Goal: Task Accomplishment & Management: Use online tool/utility

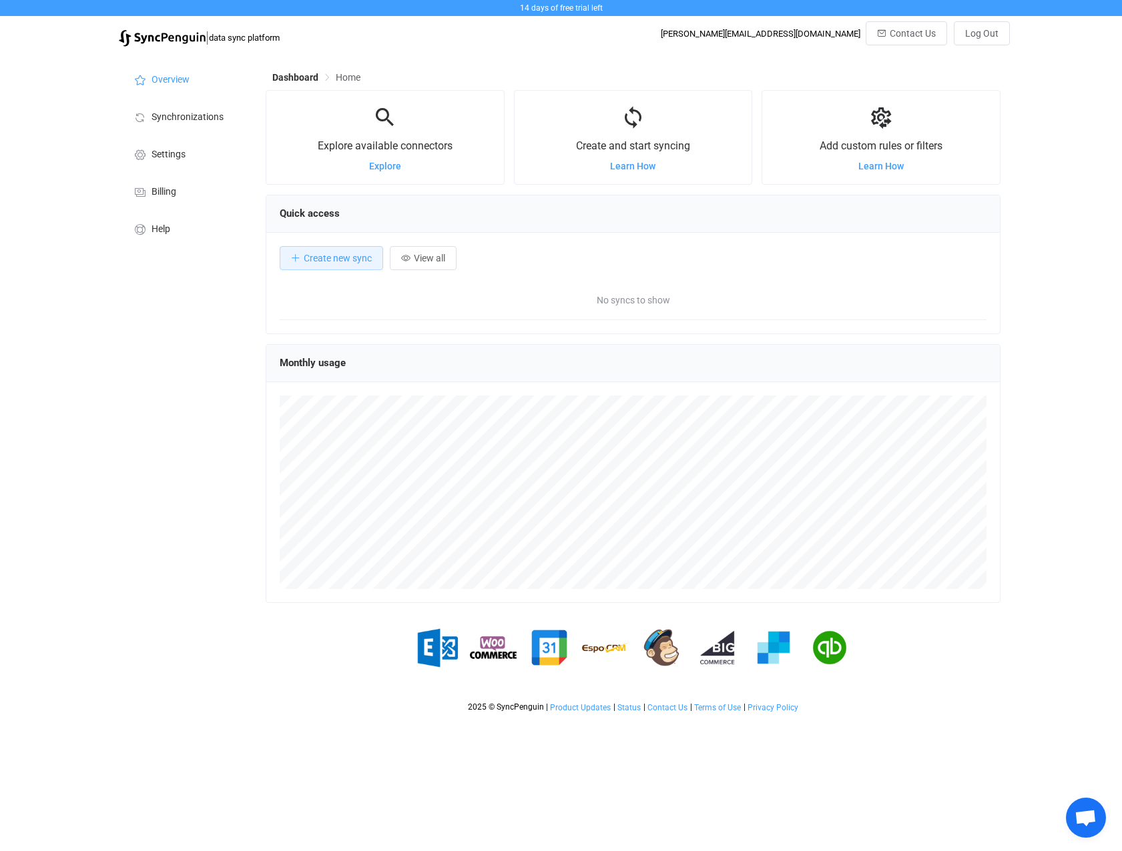
scroll to position [259, 735]
click at [193, 117] on span "Synchronizations" at bounding box center [187, 117] width 72 height 11
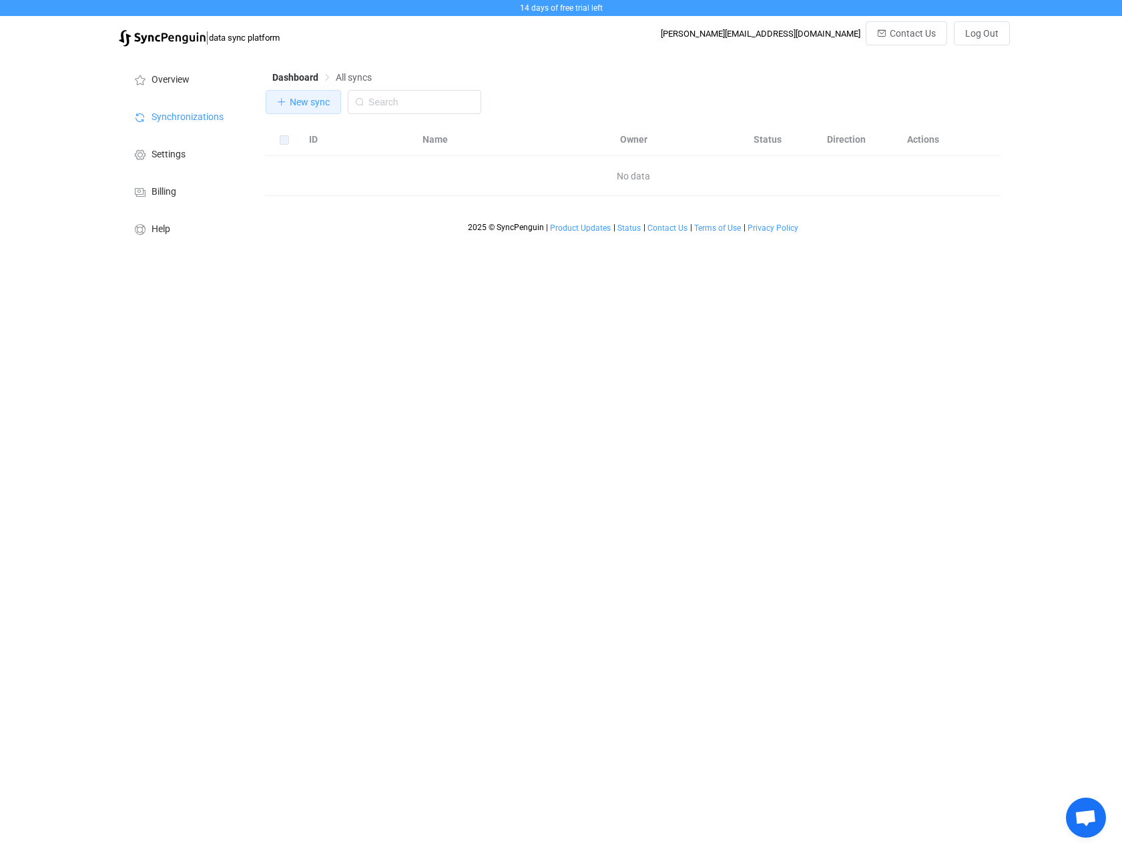
click at [321, 107] on span "New sync" at bounding box center [310, 102] width 40 height 11
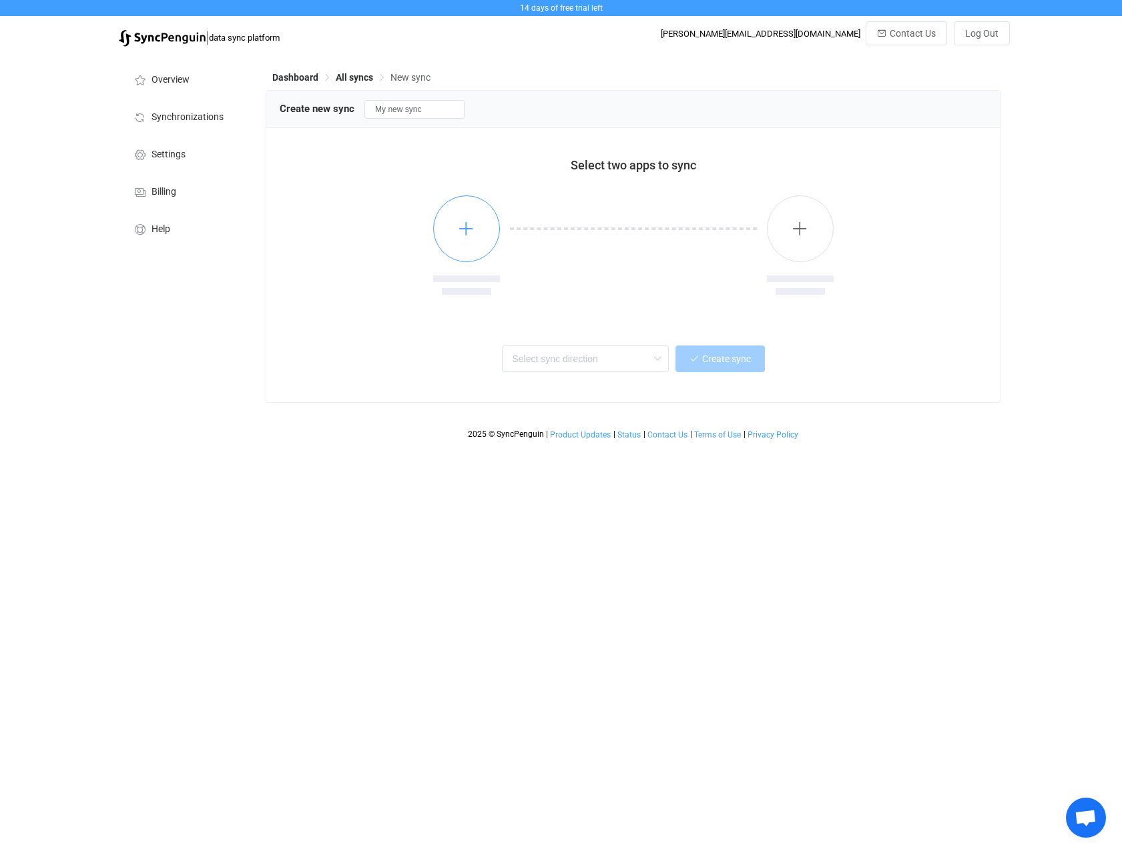
click at [463, 228] on icon "button" at bounding box center [466, 228] width 17 height 17
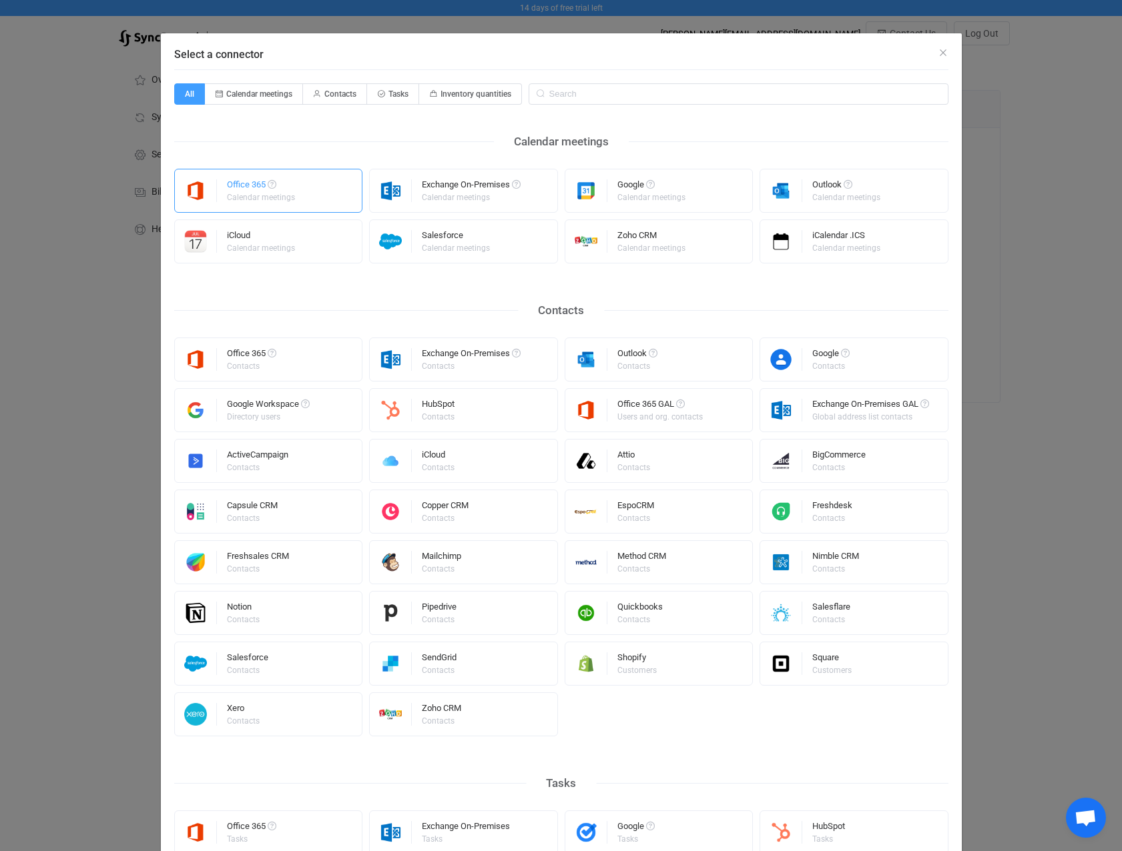
click at [251, 197] on div "Calendar meetings" at bounding box center [261, 198] width 68 height 8
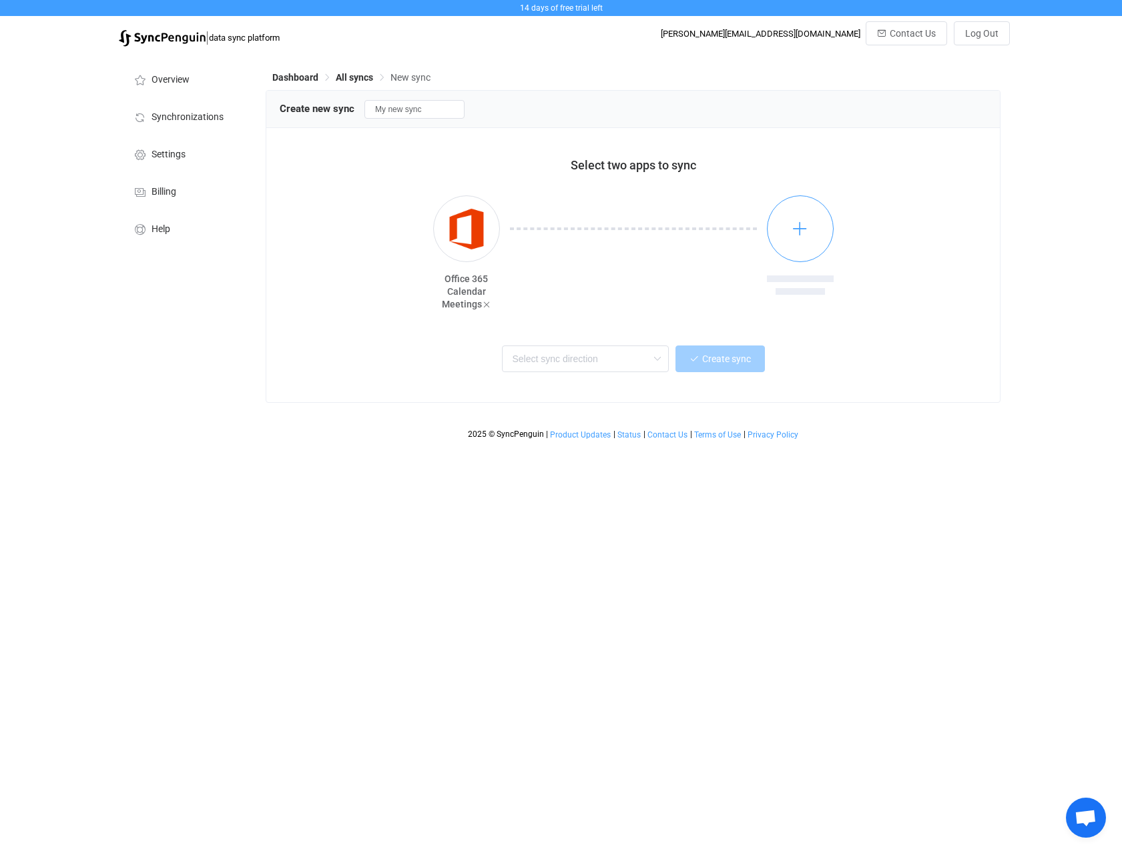
click at [791, 228] on button "button" at bounding box center [800, 229] width 67 height 67
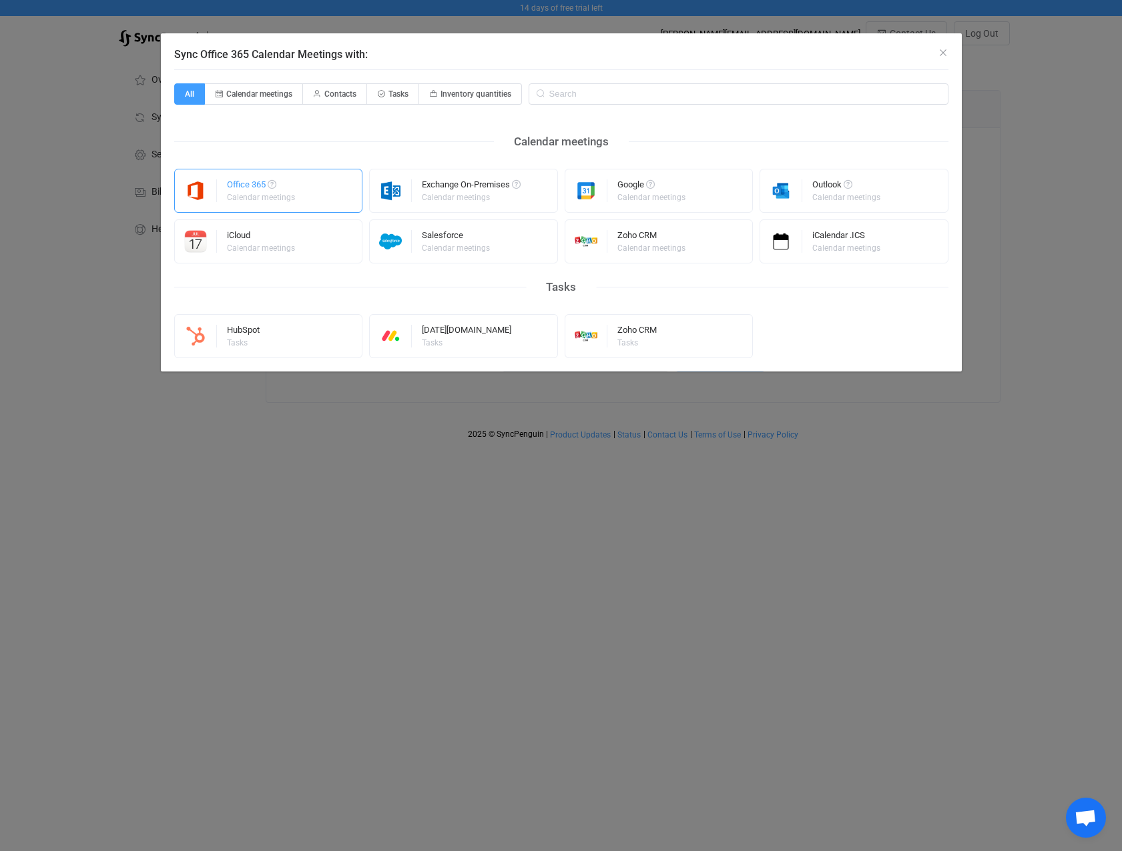
click at [238, 184] on div "Office 365" at bounding box center [262, 186] width 70 height 13
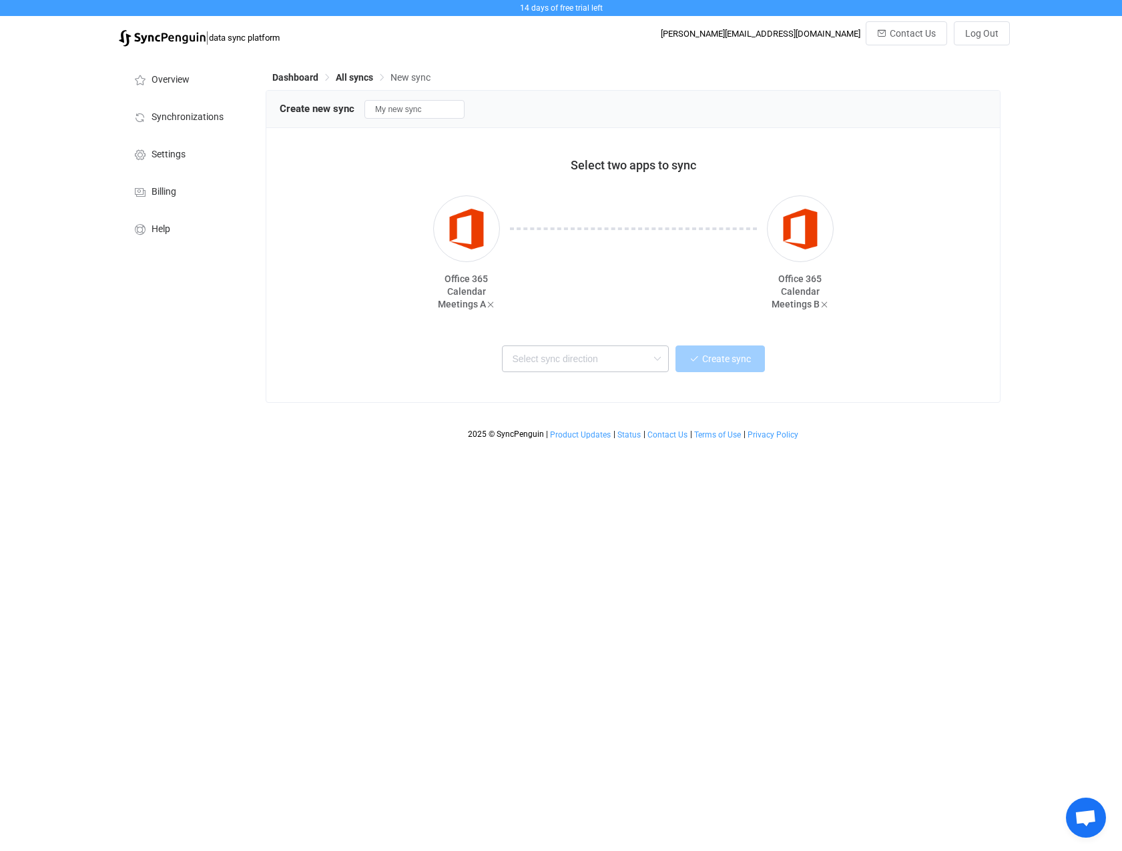
click at [659, 358] on icon at bounding box center [657, 359] width 17 height 27
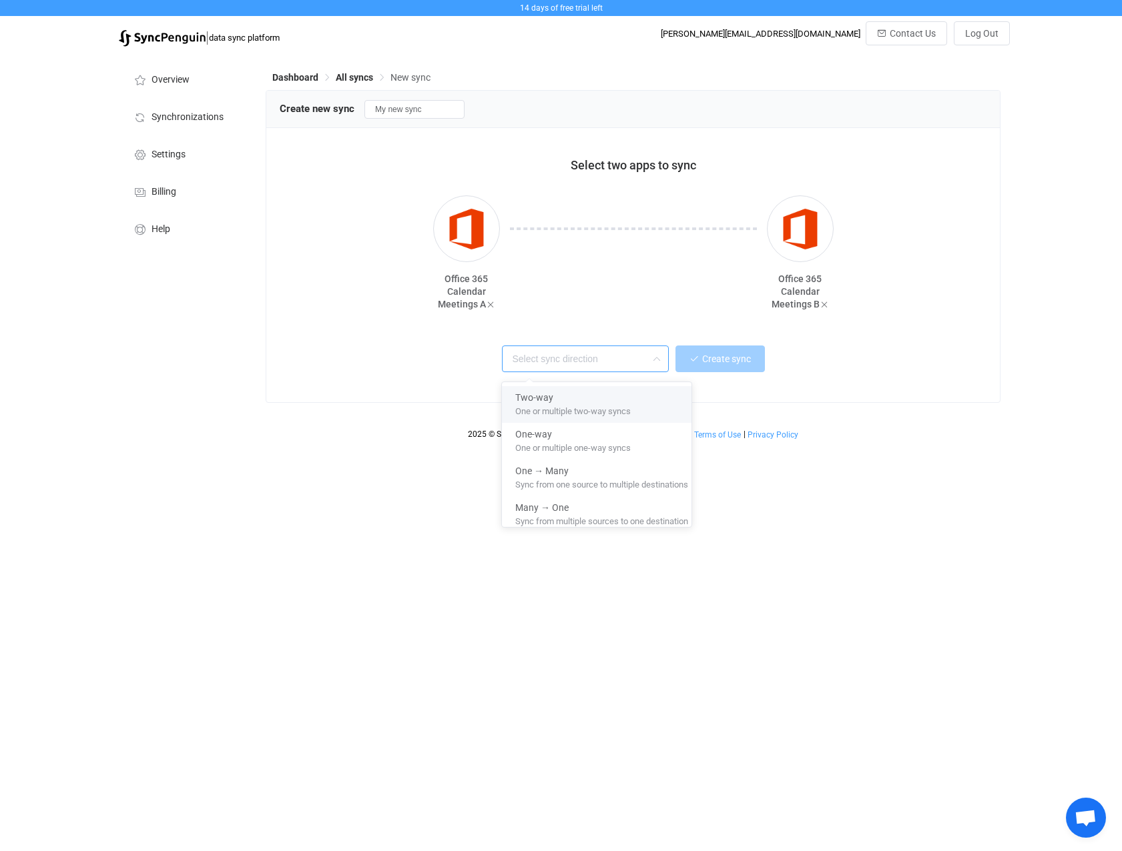
click at [655, 401] on div "Two-way" at bounding box center [601, 395] width 173 height 18
type input "Two-way"
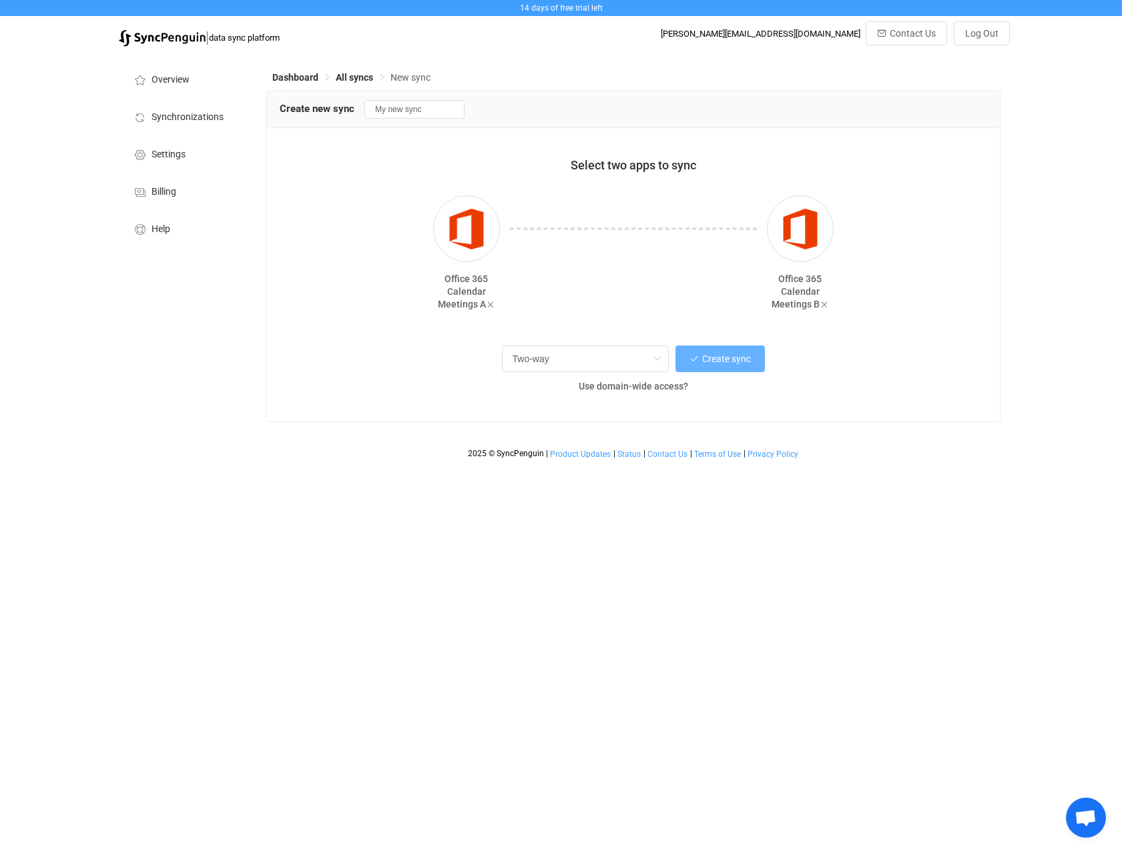
click at [719, 368] on button "Create sync" at bounding box center [719, 359] width 89 height 27
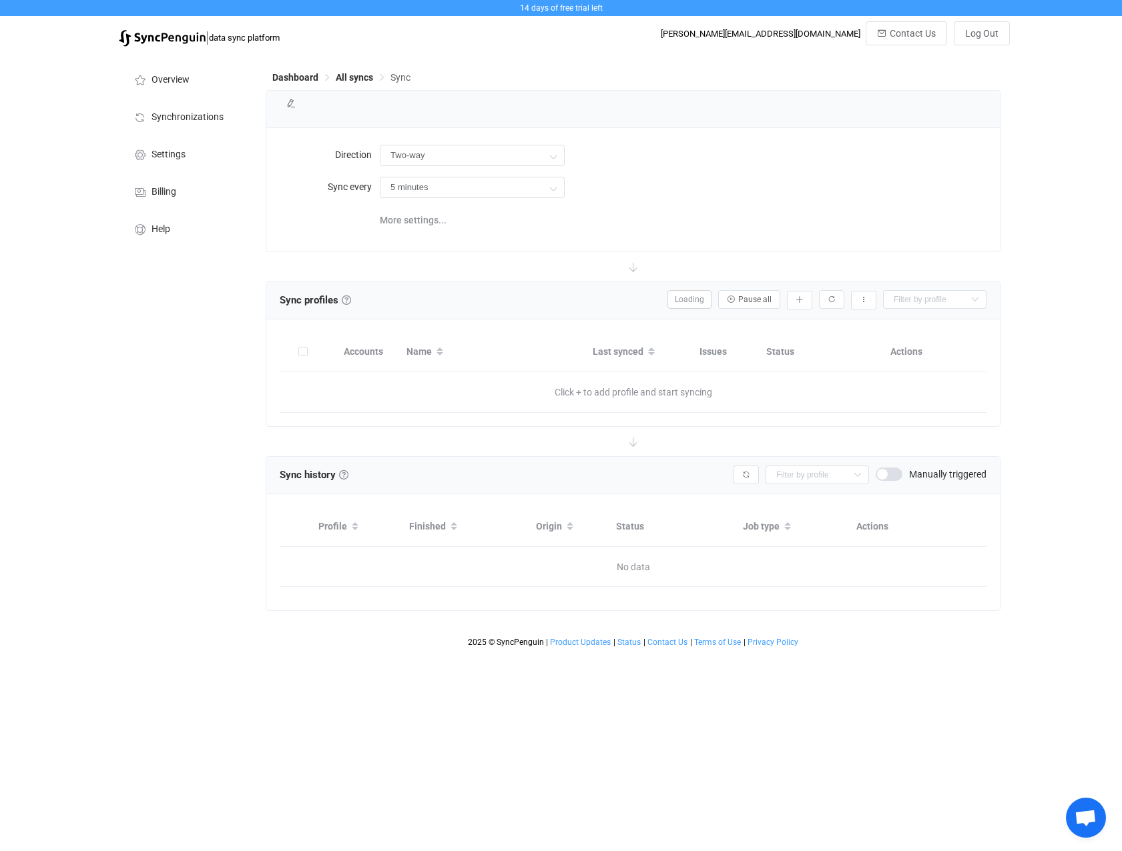
type input "10 minutes"
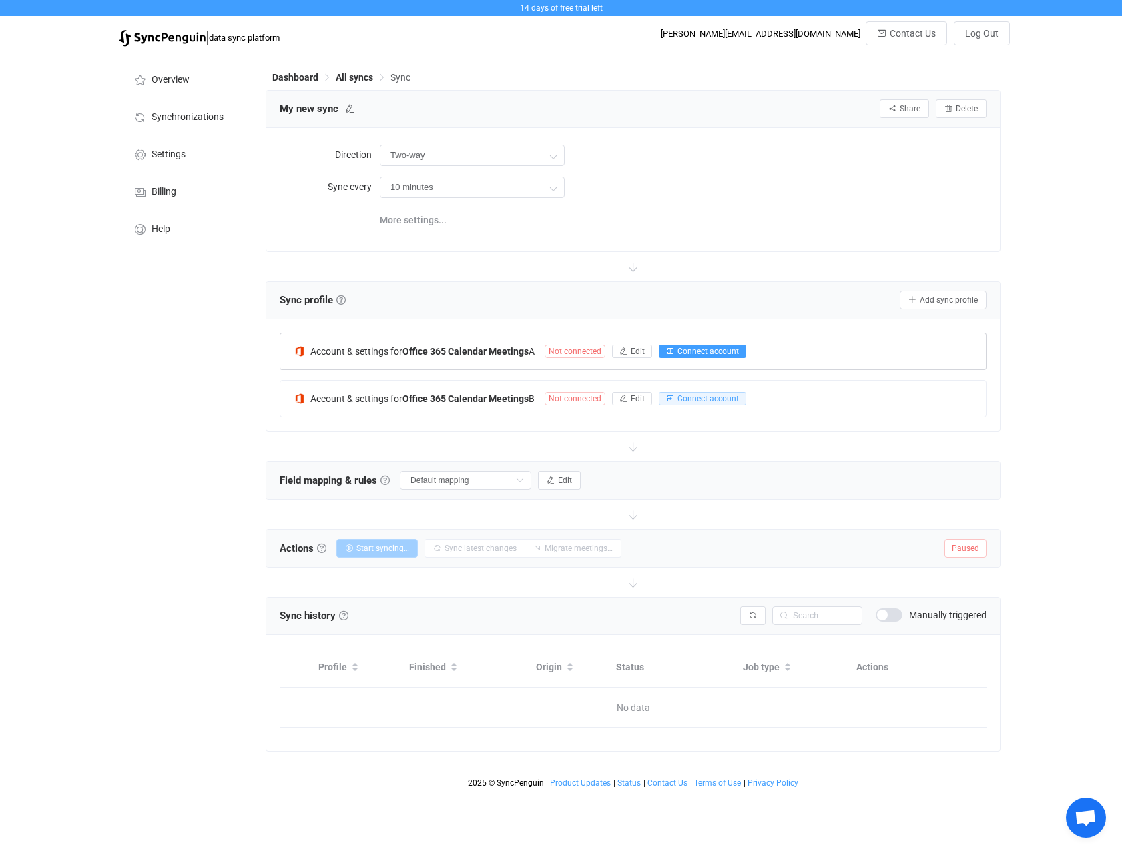
click at [699, 348] on span "Connect account" at bounding box center [707, 351] width 61 height 9
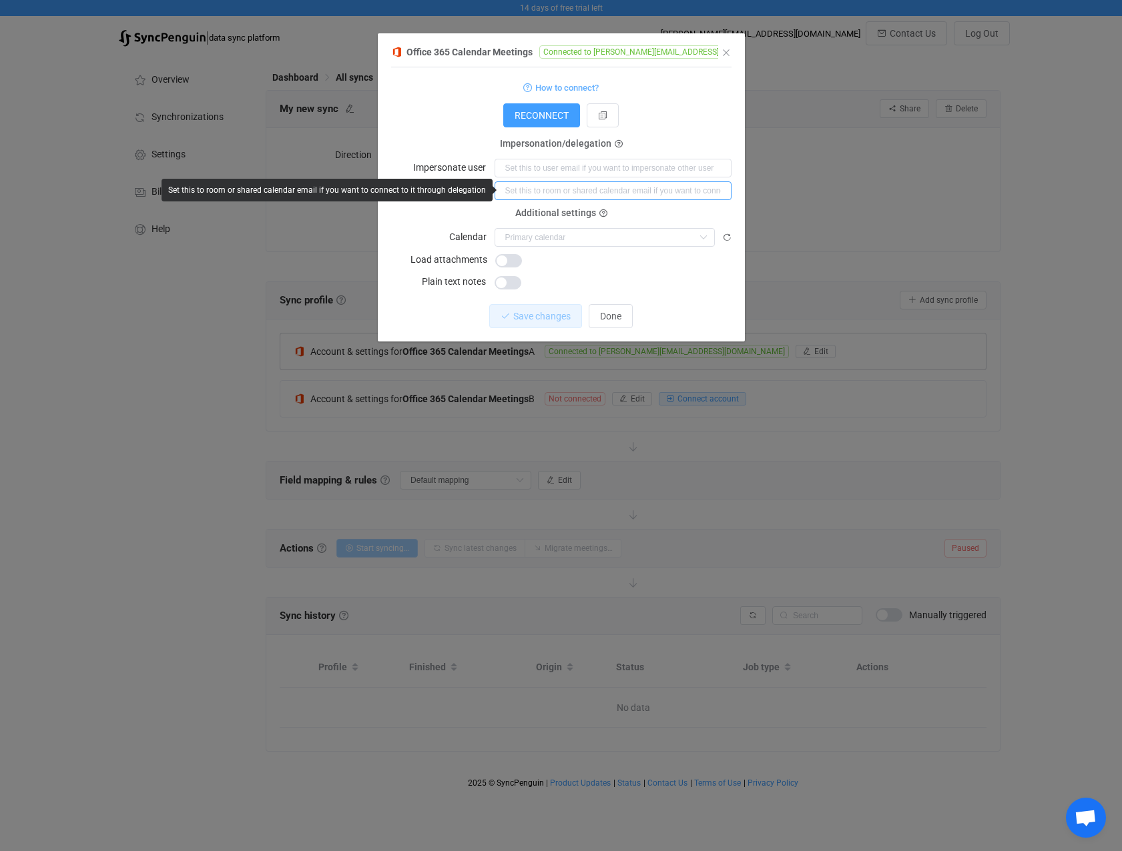
click at [559, 192] on input "dialog" at bounding box center [612, 191] width 237 height 19
click at [409, 222] on div "Additional settings Calendar CalendarSearchCache ([PERSON_NAME][EMAIL_ADDRESS][…" at bounding box center [561, 230] width 340 height 33
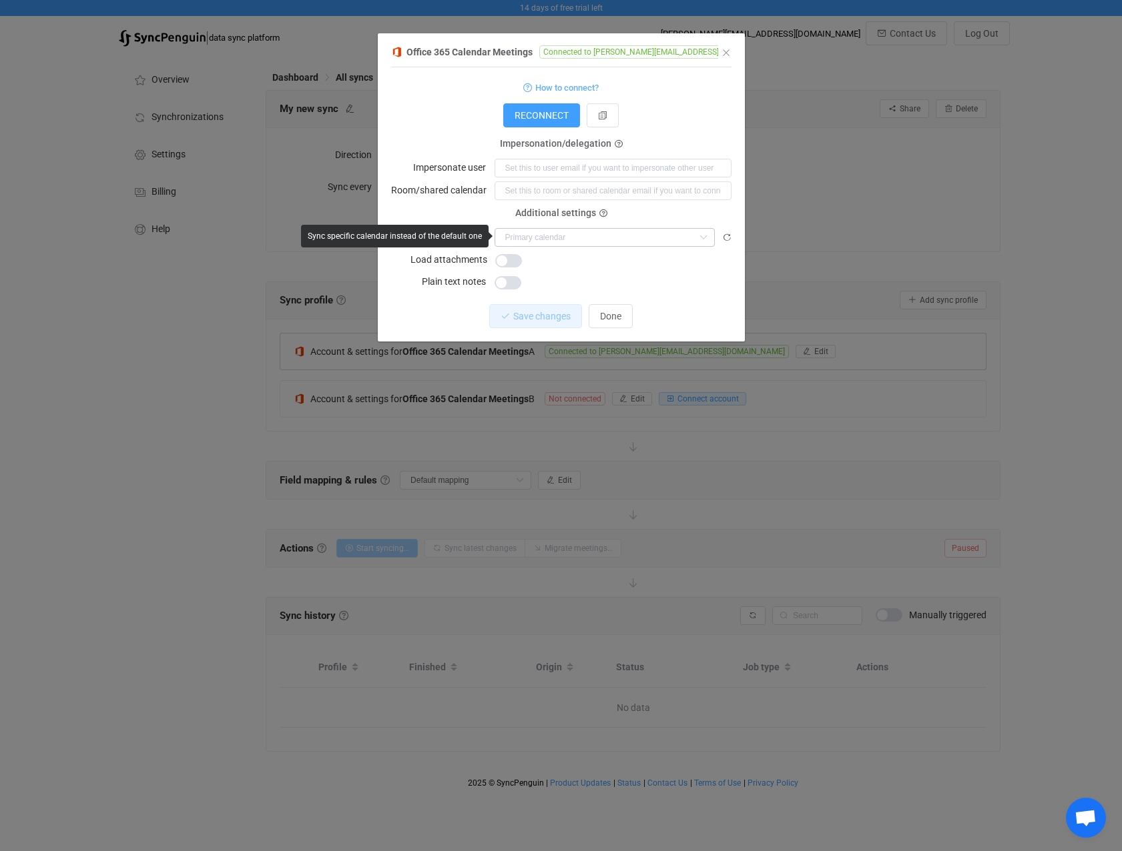
click at [701, 238] on icon "dialog" at bounding box center [703, 237] width 17 height 19
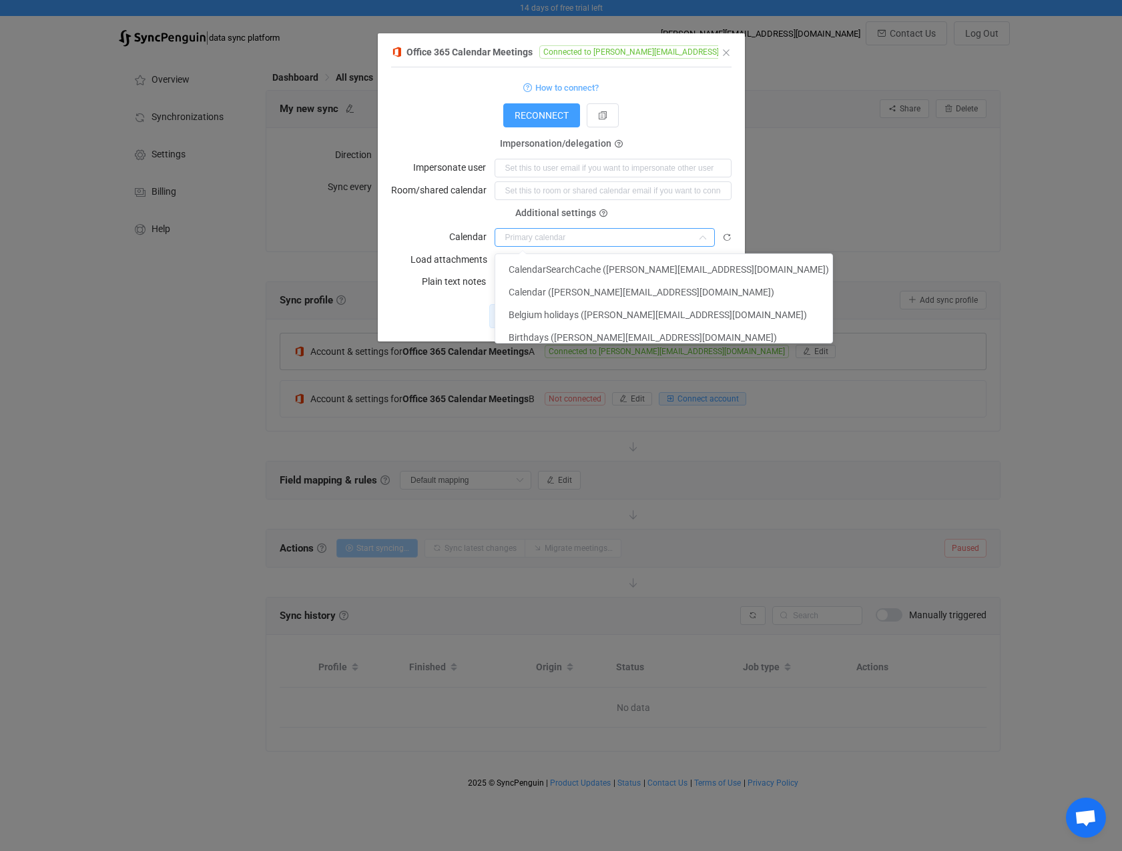
click at [424, 208] on form "How to connect? Connection type Connection type As an application Using an impe…" at bounding box center [561, 185] width 340 height 212
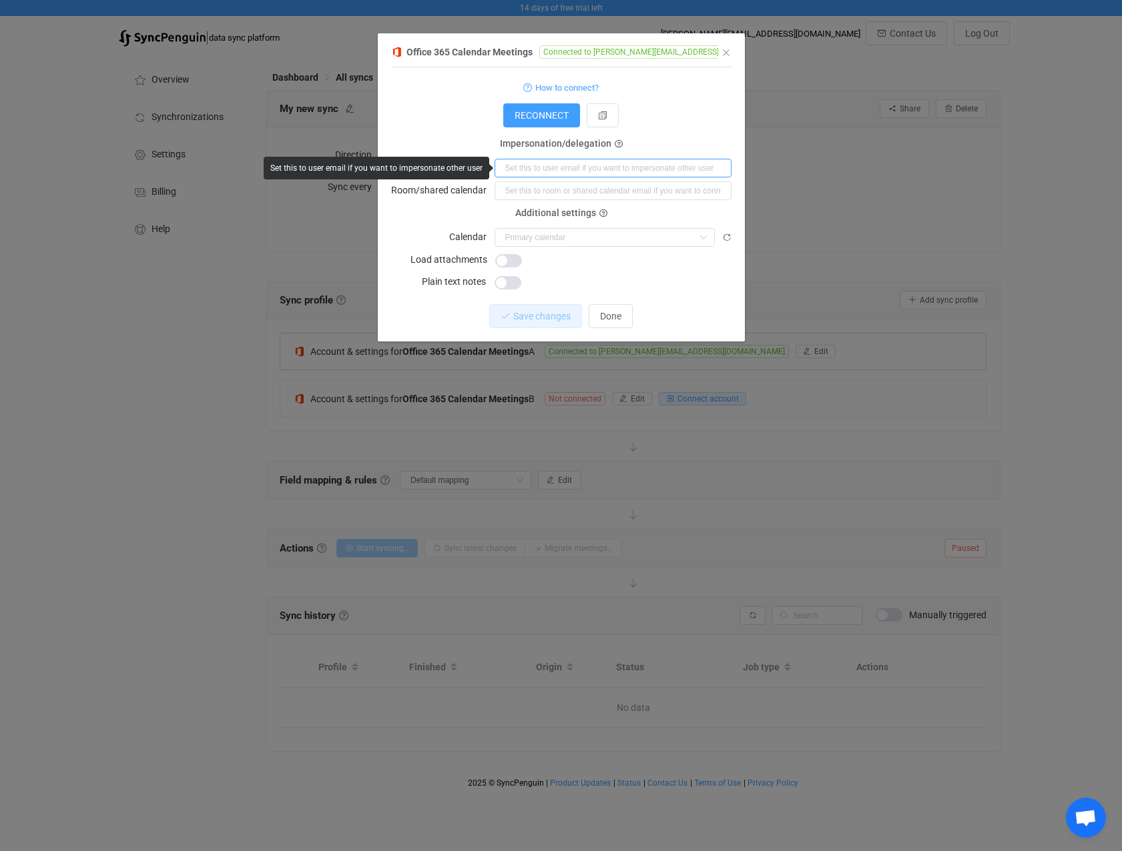
click at [583, 167] on input "dialog" at bounding box center [612, 168] width 237 height 19
click at [725, 48] on icon "Close" at bounding box center [726, 52] width 11 height 11
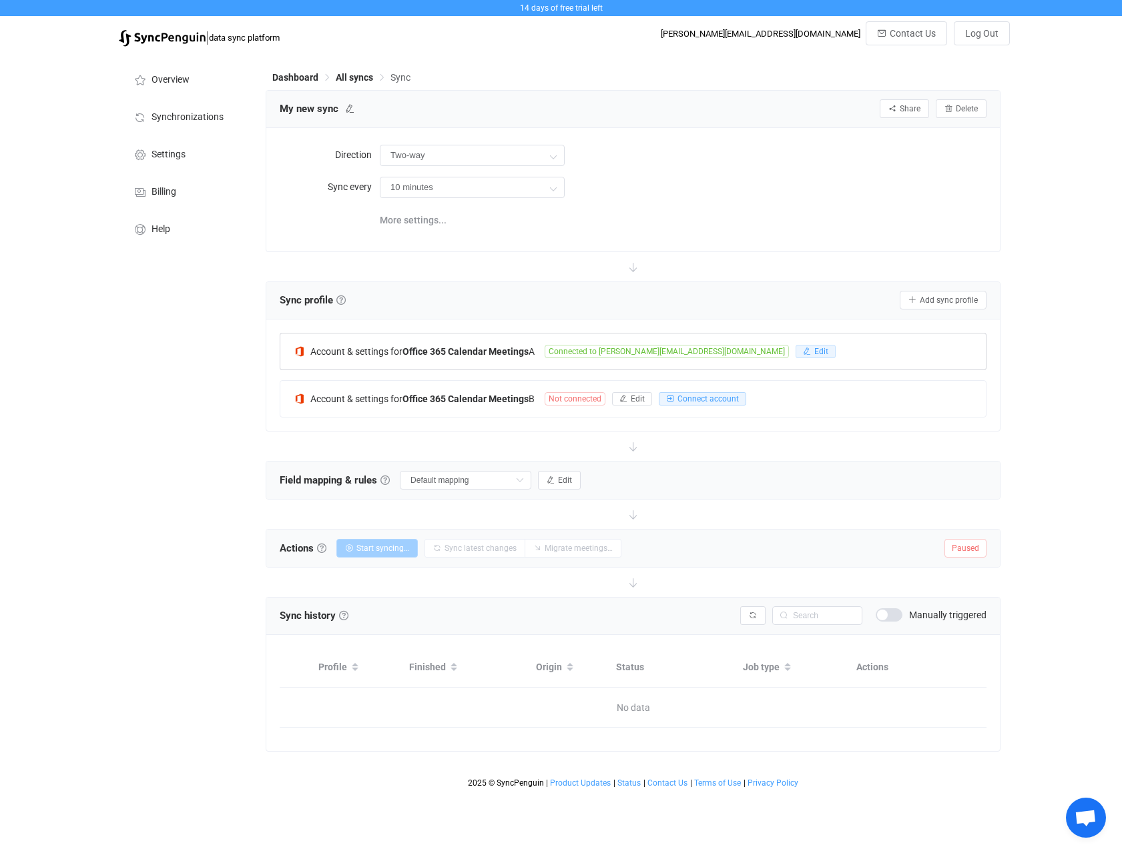
click at [814, 349] on span "Edit" at bounding box center [821, 351] width 14 height 9
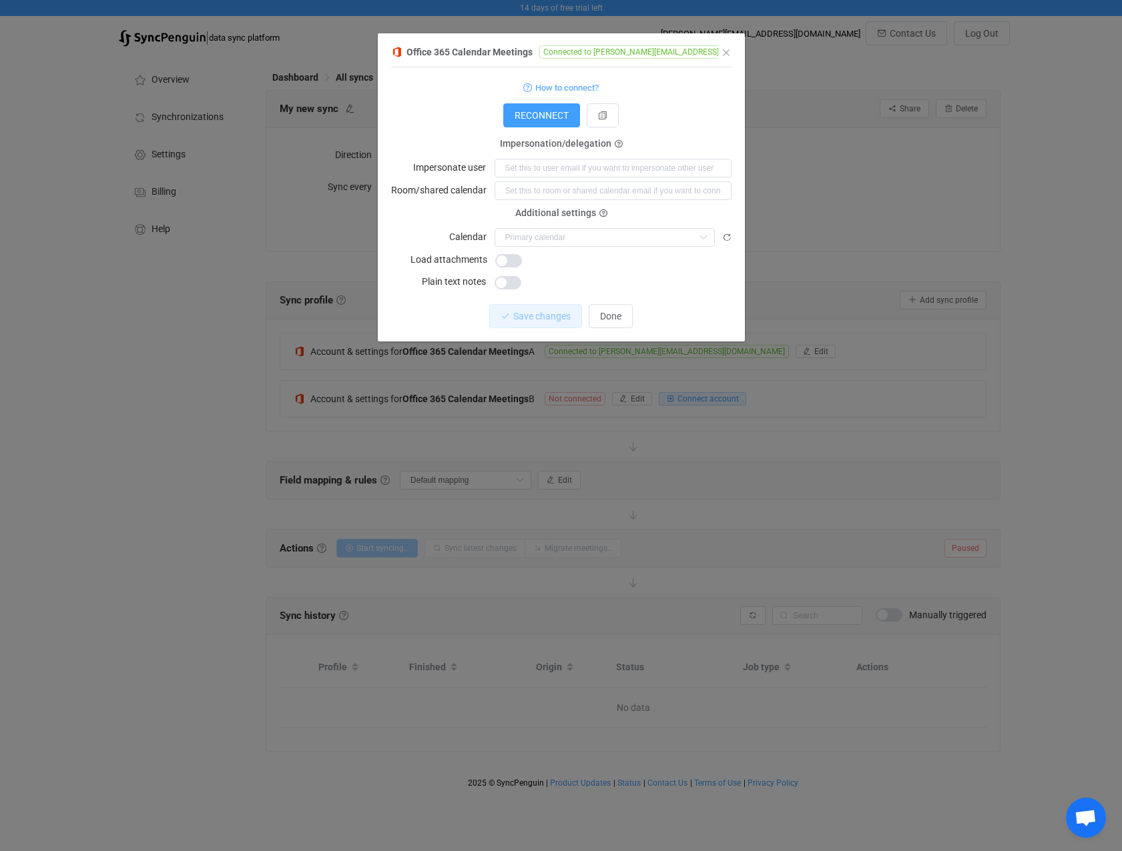
click at [787, 50] on icon "dialog" at bounding box center [791, 51] width 9 height 9
click at [523, 166] on input "dialog" at bounding box center [612, 168] width 237 height 19
click at [609, 190] on input "dialog" at bounding box center [612, 191] width 237 height 19
type input "[EMAIL_ADDRESS][DOMAIN_NAME]"
click at [545, 240] on input "dialog" at bounding box center [604, 237] width 220 height 19
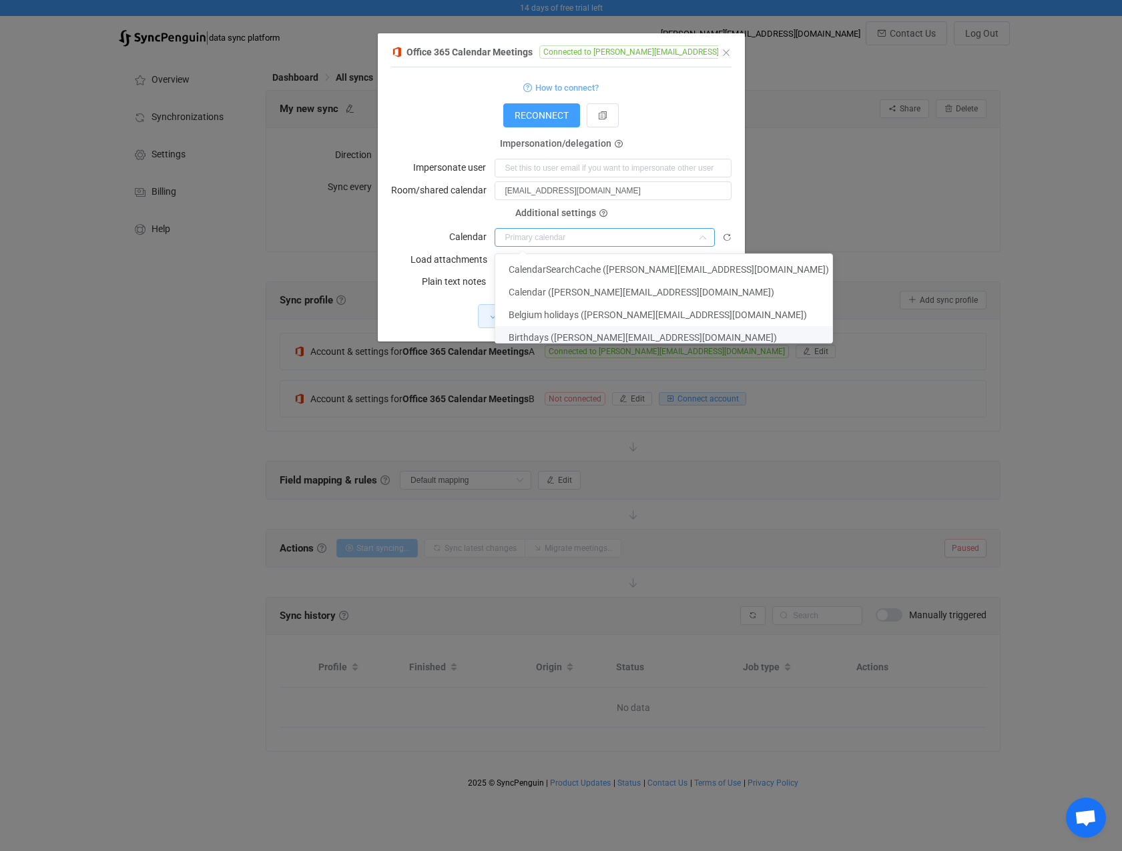
click at [808, 231] on div "Office 365 Calendar Meetings Connected to [PERSON_NAME][EMAIL_ADDRESS][DOMAIN_N…" at bounding box center [561, 425] width 1122 height 851
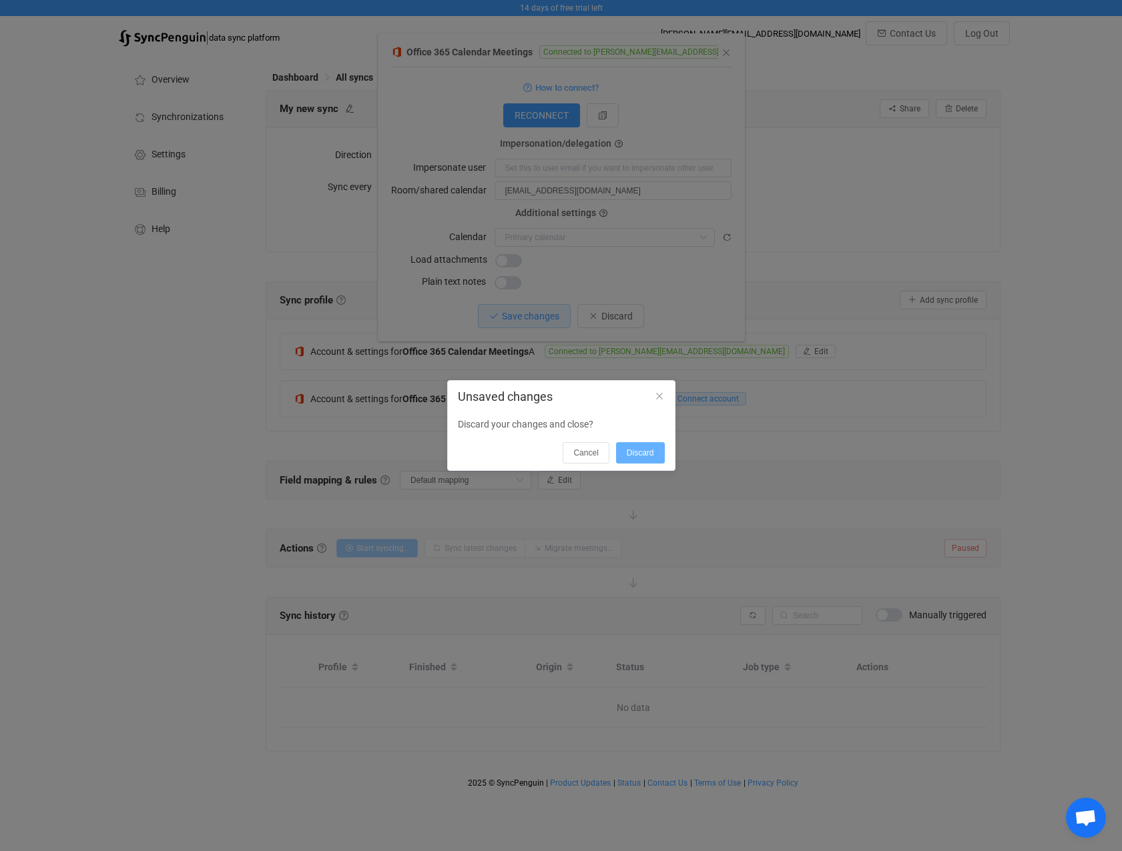
click at [651, 445] on button "Discard" at bounding box center [640, 452] width 49 height 21
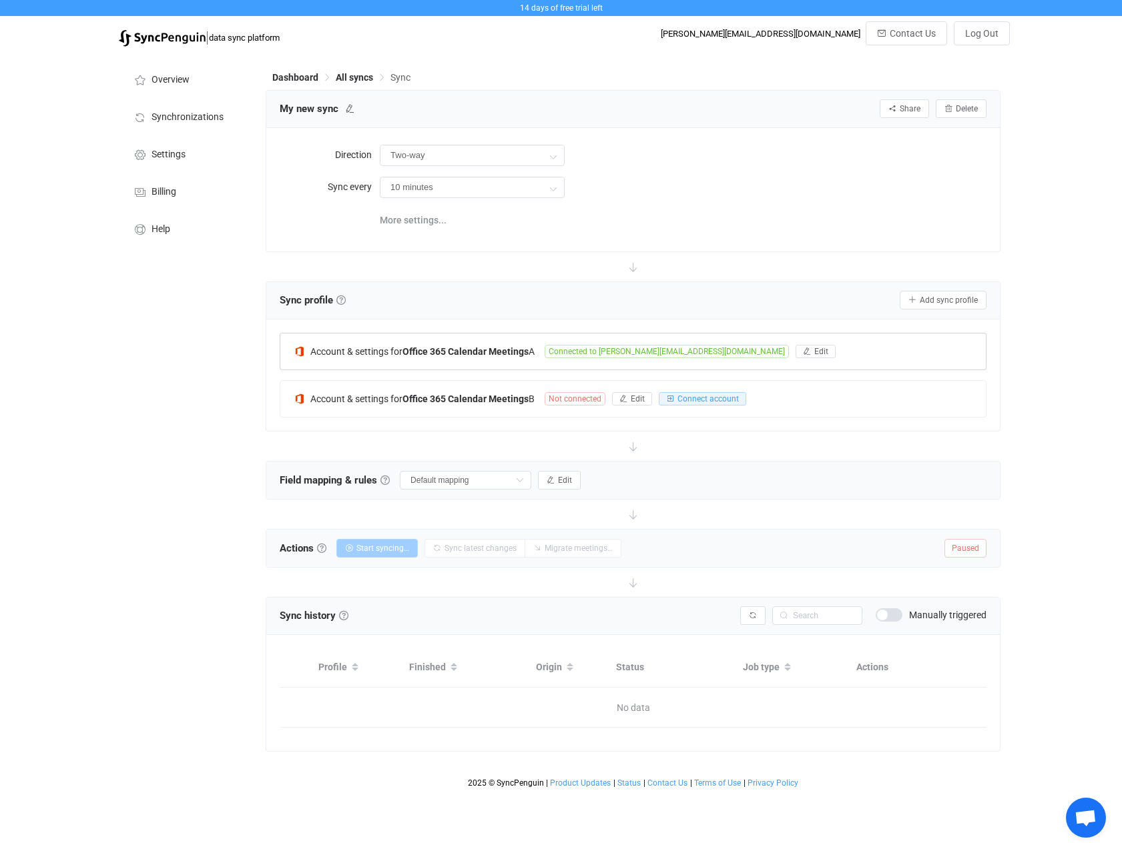
click at [297, 353] on img at bounding box center [300, 352] width 12 height 12
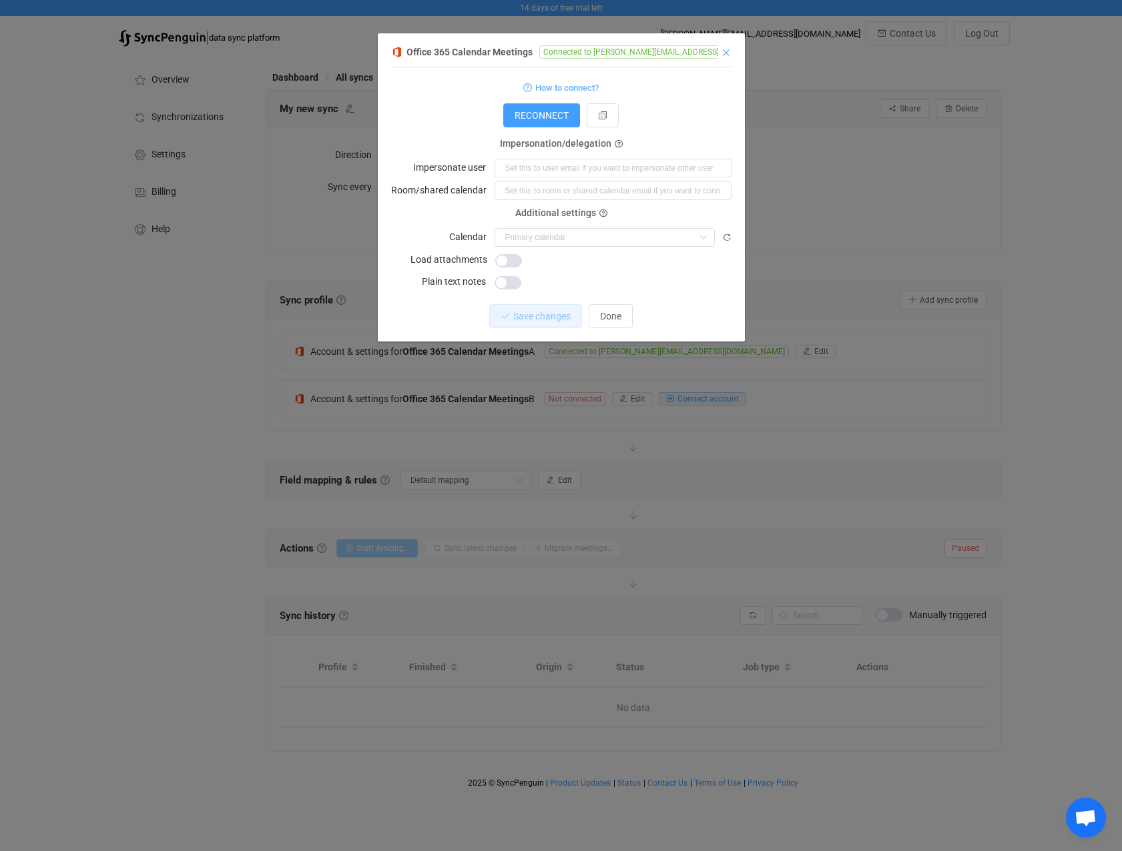
click at [725, 54] on icon "Close" at bounding box center [726, 52] width 11 height 11
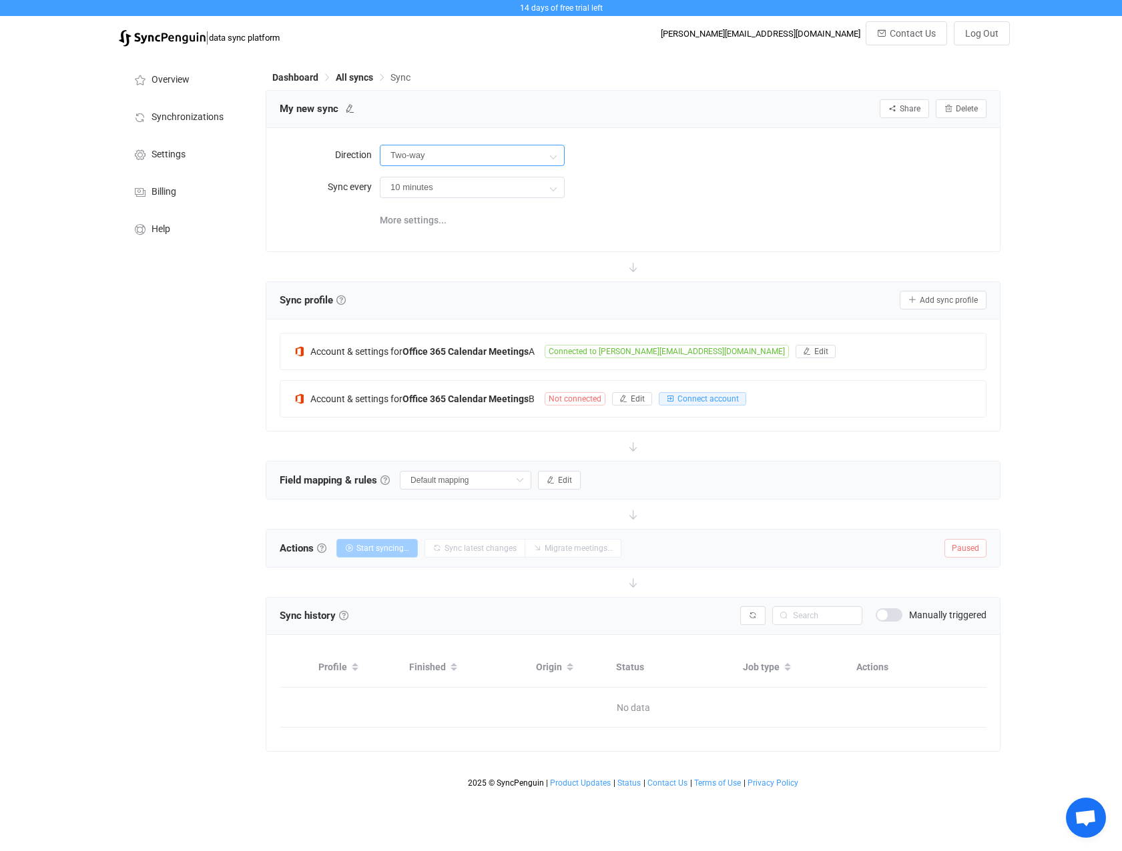
click at [422, 157] on input "Two-way" at bounding box center [472, 155] width 185 height 21
click at [340, 78] on span "All syncs" at bounding box center [354, 77] width 37 height 11
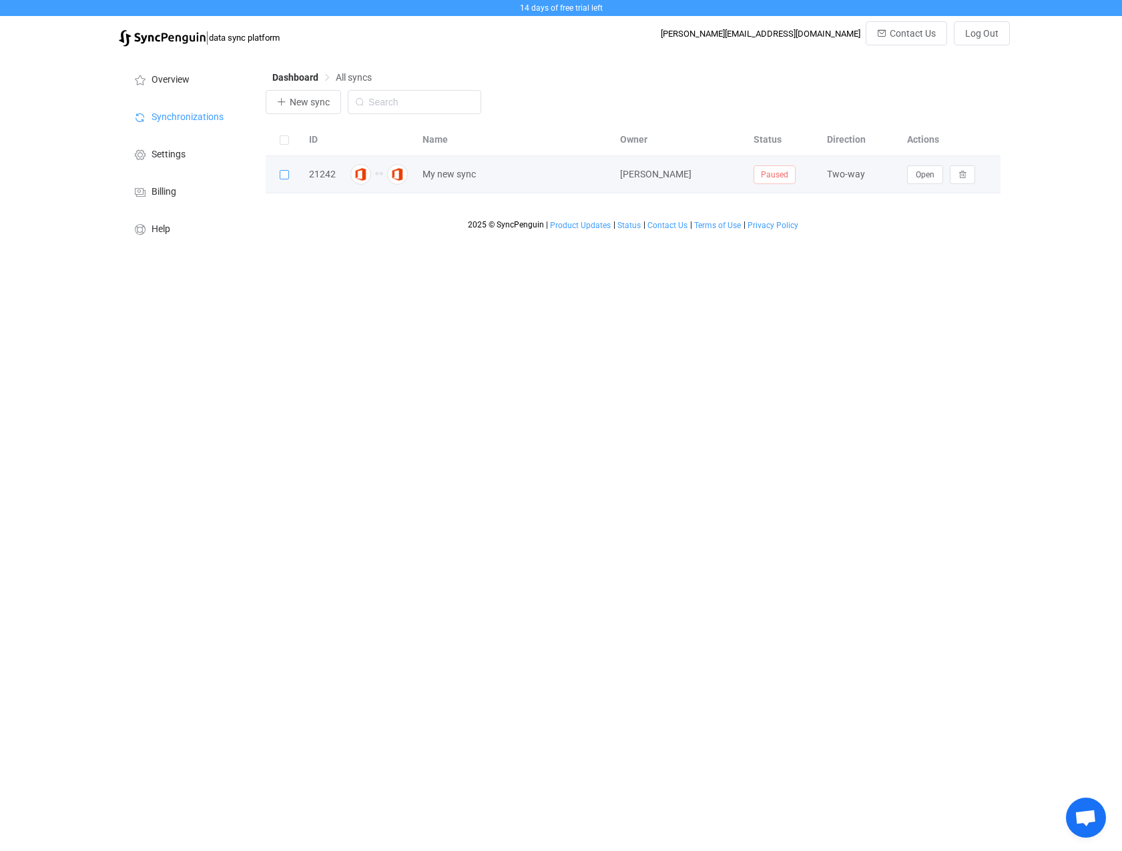
click at [282, 178] on span at bounding box center [284, 174] width 9 height 9
click at [289, 170] on input "checkbox" at bounding box center [289, 170] width 0 height 0
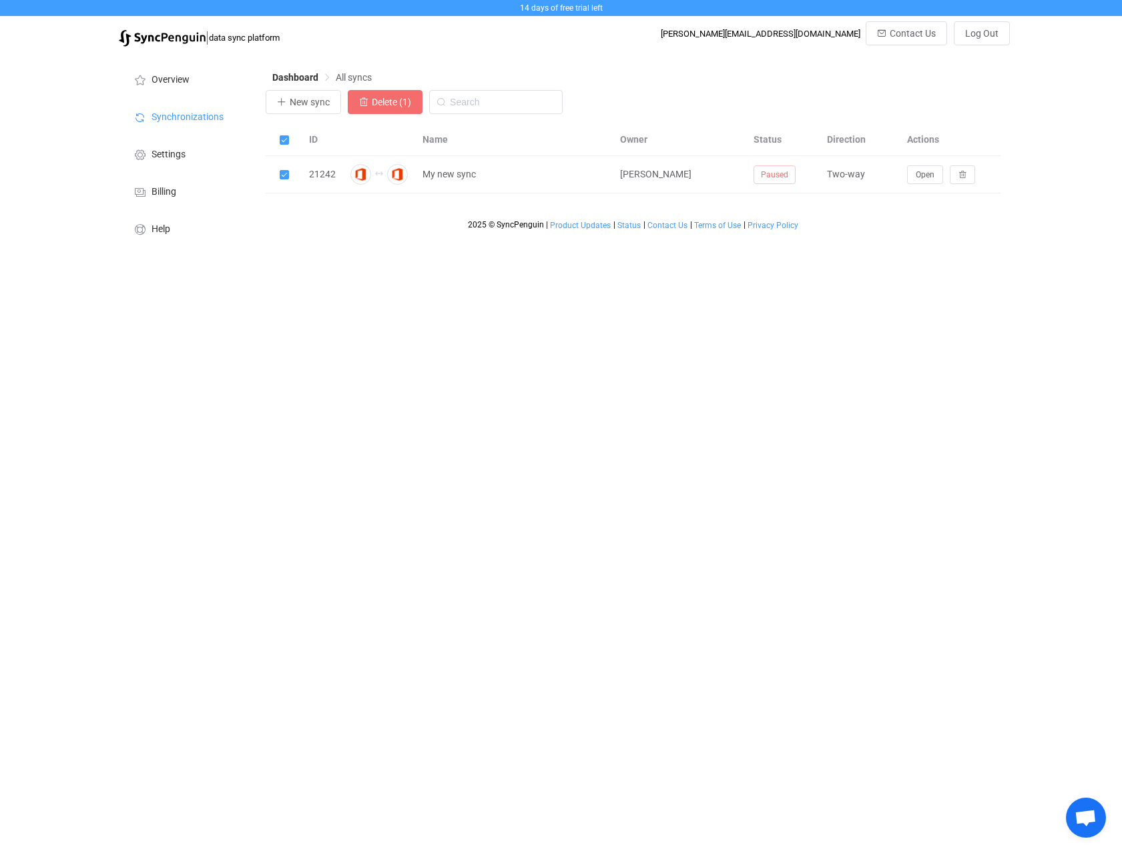
click at [379, 105] on span "Delete (1)" at bounding box center [391, 102] width 39 height 11
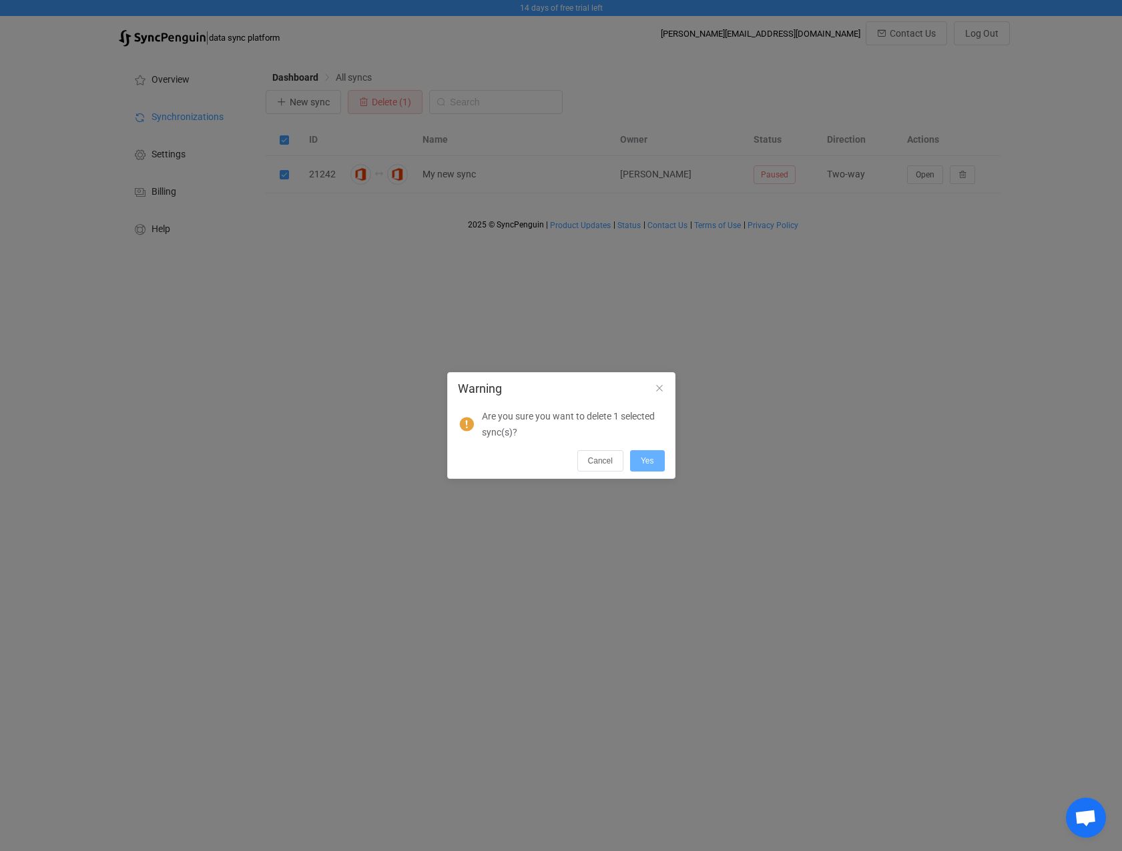
click at [641, 455] on button "Yes" at bounding box center [647, 460] width 35 height 21
